Goal: Submit feedback/report problem

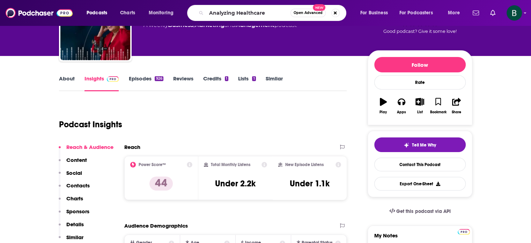
type input "Analyzing Healthcare"
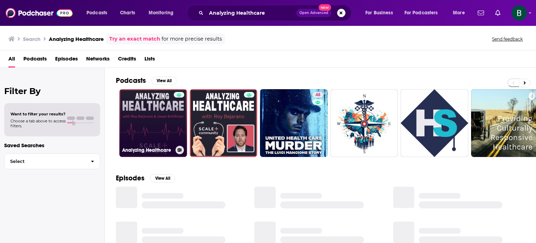
click at [169, 117] on link "Analyzing Healthcare" at bounding box center [153, 123] width 68 height 68
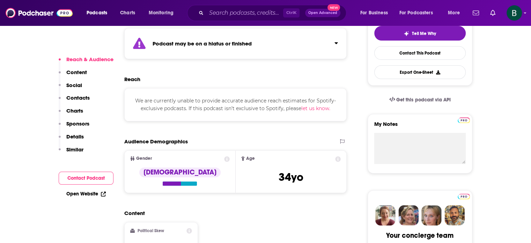
scroll to position [174, 0]
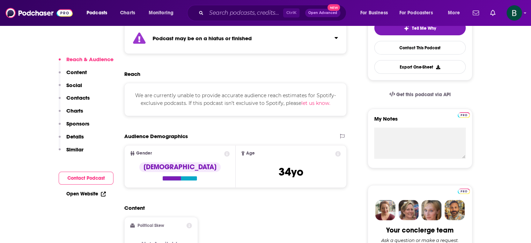
click at [317, 104] on button "let us know." at bounding box center [315, 103] width 29 height 8
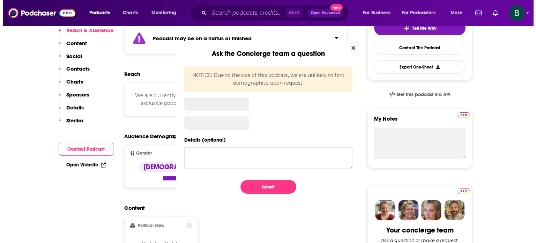
scroll to position [0, 0]
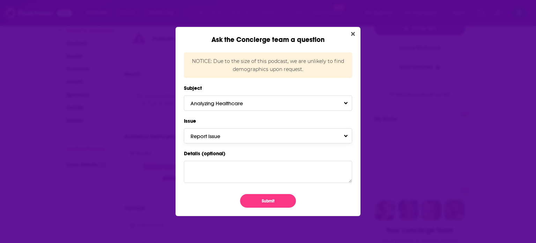
click at [217, 134] on span "Report Issue" at bounding box center [213, 136] width 44 height 7
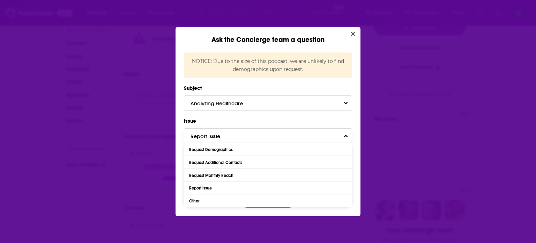
click at [217, 134] on span "Report Issue" at bounding box center [213, 136] width 44 height 7
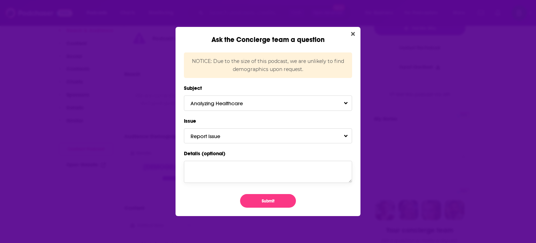
click at [211, 167] on textarea "Details (optional)" at bounding box center [268, 172] width 168 height 22
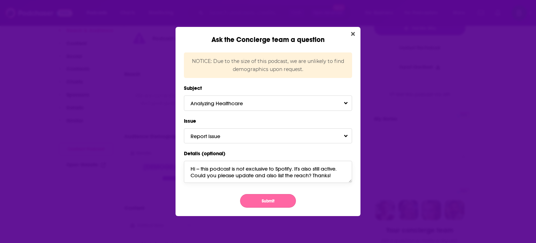
type textarea "Hi -- this podcast is not exclusive to Spotify. It's also still active. Could y…"
click at [258, 194] on button "Submit" at bounding box center [268, 201] width 56 height 14
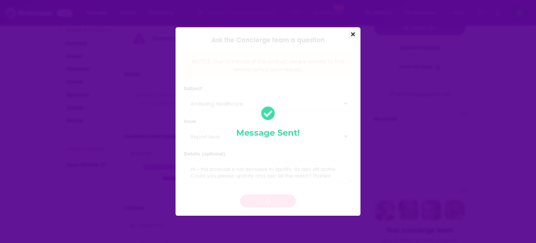
click at [353, 36] on icon "Close" at bounding box center [353, 34] width 4 height 4
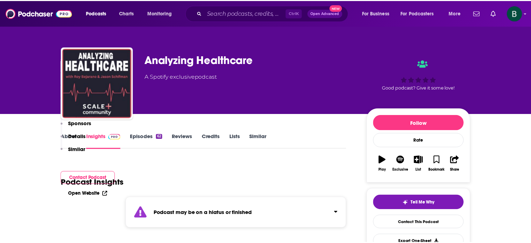
scroll to position [174, 0]
